Goal: Transaction & Acquisition: Purchase product/service

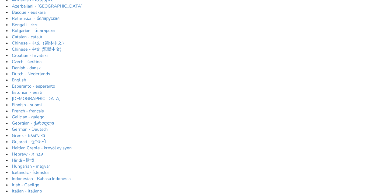
scroll to position [40, 0]
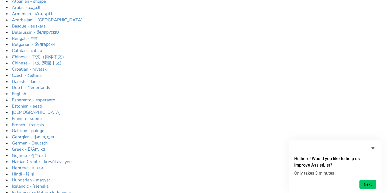
scroll to position [27, 0]
type input "manual wheelchair"
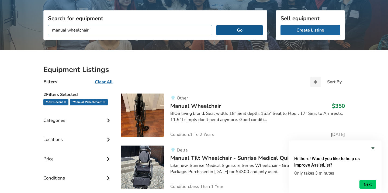
scroll to position [501, 0]
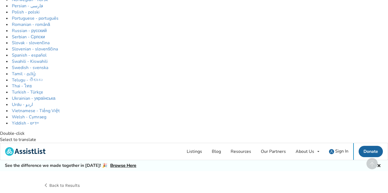
scroll to position [292, 0]
drag, startPoint x: 43, startPoint y: 29, endPoint x: 136, endPoint y: 31, distance: 92.9
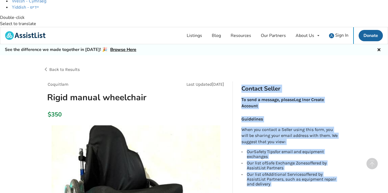
scroll to position [435, 0]
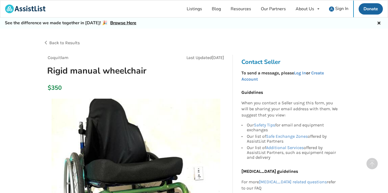
drag, startPoint x: 43, startPoint y: 46, endPoint x: 93, endPoint y: 63, distance: 53.2
copy div "Invacare Crossfire T6A rigid manual wheelchair. 17x19" It is older but has been…"
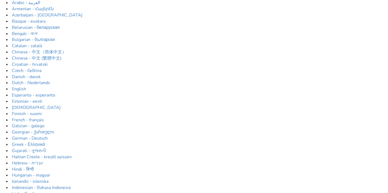
scroll to position [37, 0]
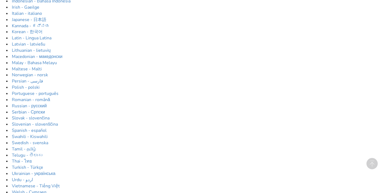
scroll to position [218, 0]
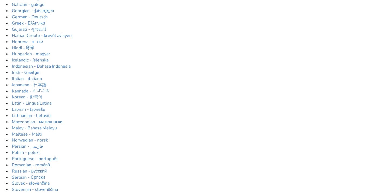
scroll to position [0, 0]
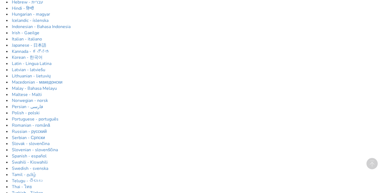
scroll to position [199, 0]
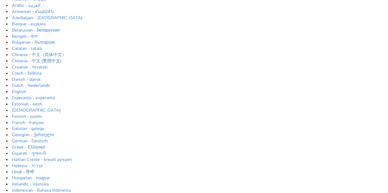
scroll to position [28, 0]
type input "sport wheelchair"
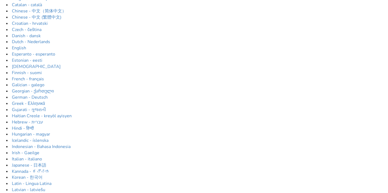
scroll to position [74, 0]
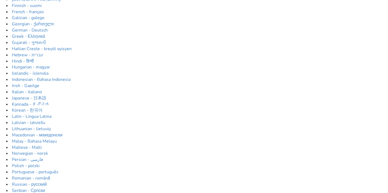
scroll to position [99, 0]
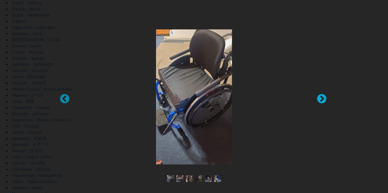
click at [319, 99] on div at bounding box center [318, 96] width 5 height 5
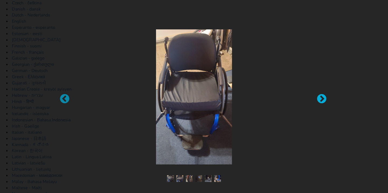
click at [319, 99] on div at bounding box center [318, 96] width 5 height 5
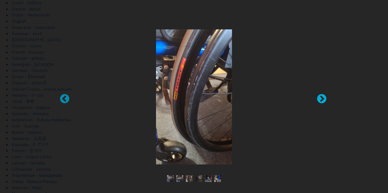
click at [319, 99] on div at bounding box center [318, 96] width 5 height 5
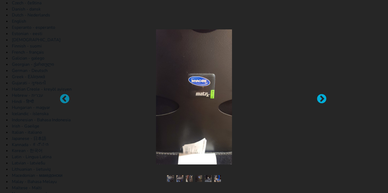
click at [319, 99] on div at bounding box center [318, 96] width 5 height 5
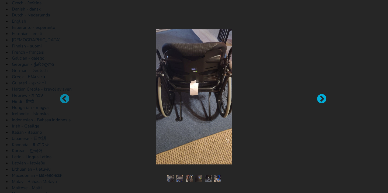
click at [319, 99] on div at bounding box center [318, 96] width 5 height 5
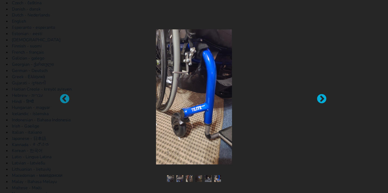
click at [319, 99] on div at bounding box center [318, 96] width 5 height 5
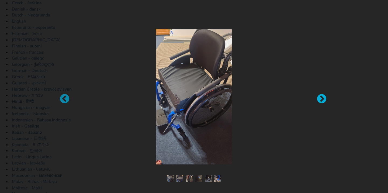
click at [318, 99] on div at bounding box center [318, 96] width 5 height 5
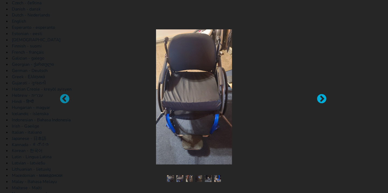
click at [318, 99] on div at bounding box center [318, 96] width 5 height 5
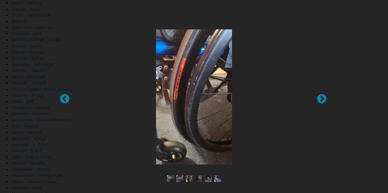
click at [381, 27] on div at bounding box center [194, 96] width 388 height 193
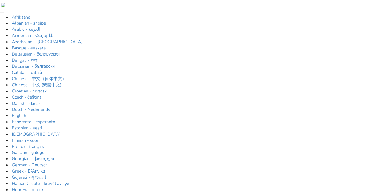
scroll to position [0, 0]
